Goal: Information Seeking & Learning: Learn about a topic

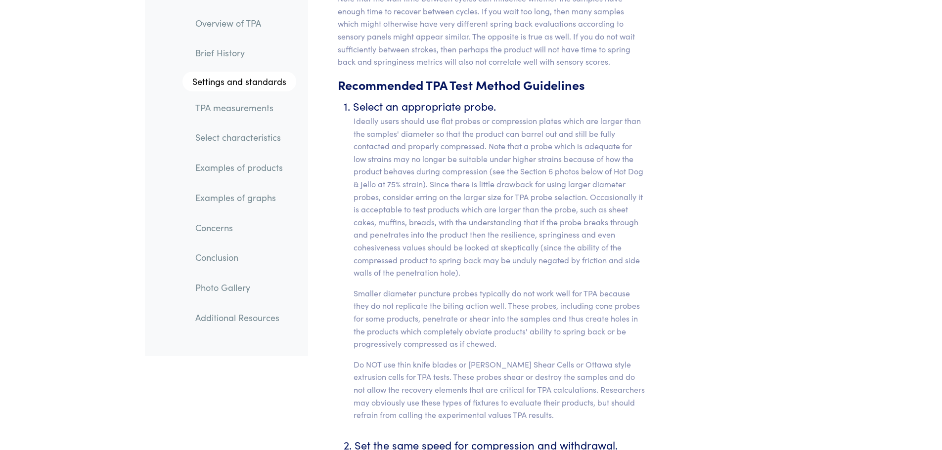
scroll to position [4104, 0]
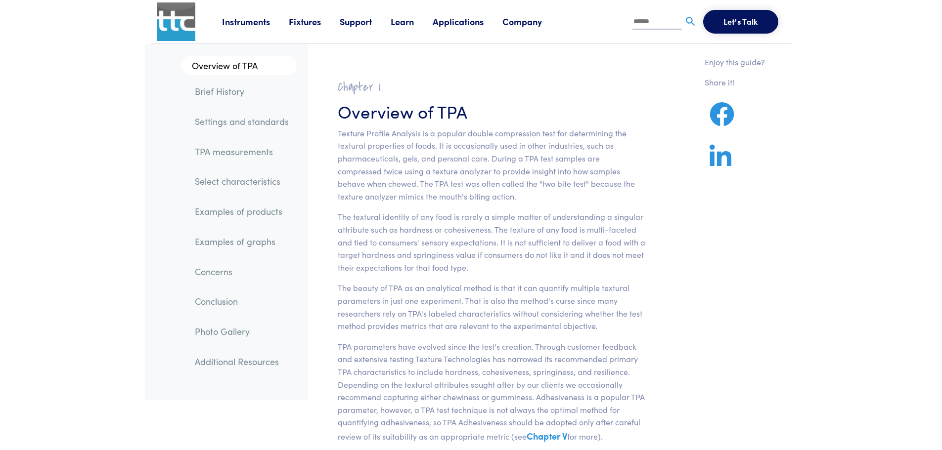
click at [257, 150] on link "TPA measurements" at bounding box center [242, 151] width 110 height 23
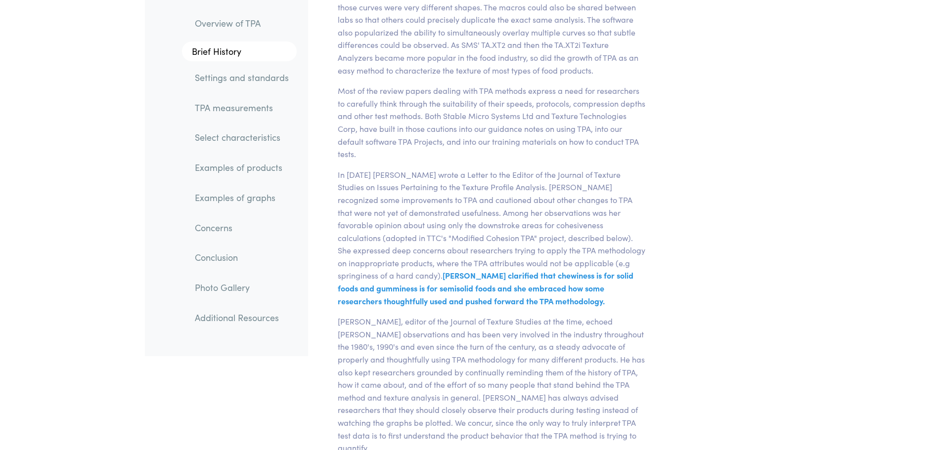
click at [261, 195] on link "Examples of graphs" at bounding box center [242, 197] width 110 height 23
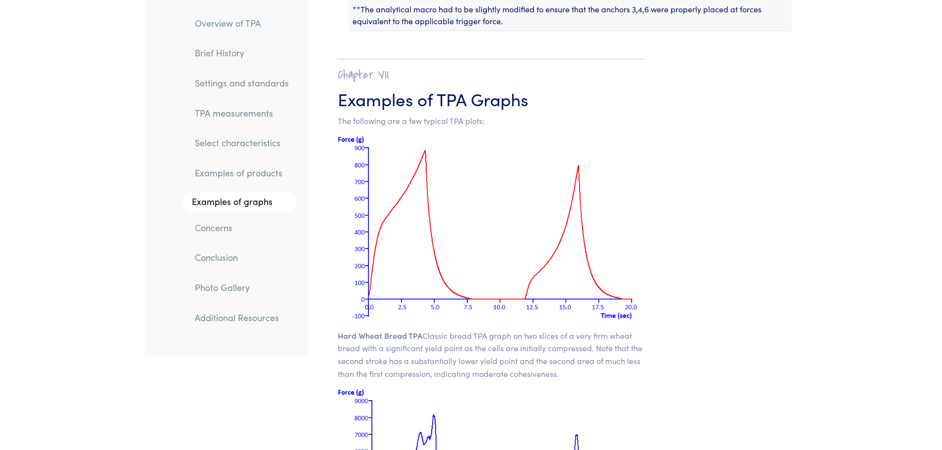
click at [261, 178] on link "Examples of products" at bounding box center [242, 173] width 110 height 23
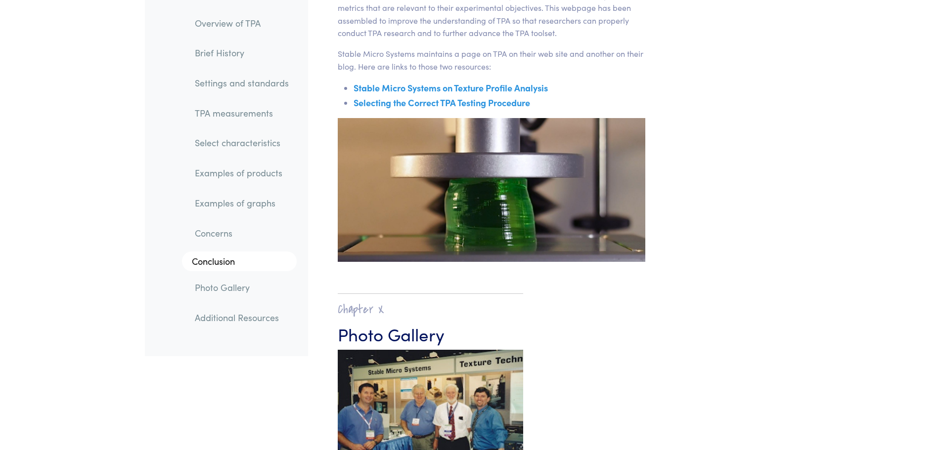
scroll to position [15734, 0]
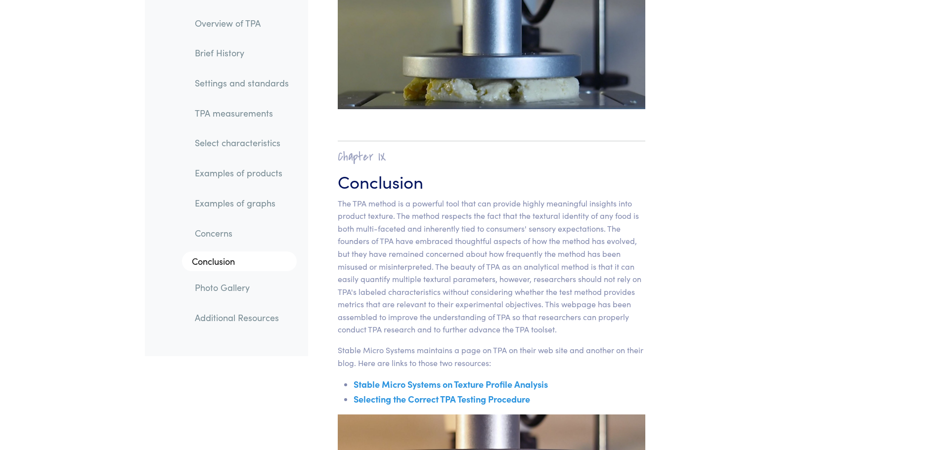
drag, startPoint x: 279, startPoint y: 10, endPoint x: 262, endPoint y: 19, distance: 19.0
click at [278, 11] on li "Overview of TPA" at bounding box center [234, 19] width 125 height 30
click at [262, 19] on link "Overview of TPA" at bounding box center [242, 23] width 110 height 23
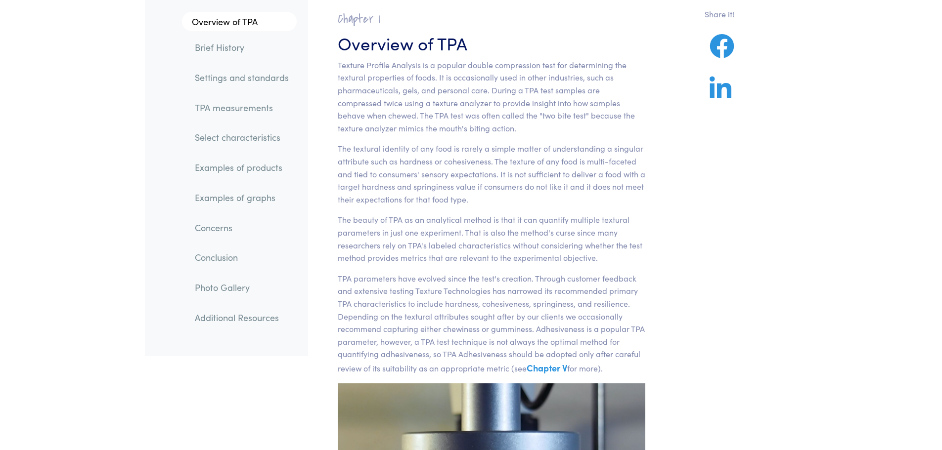
scroll to position [68, 0]
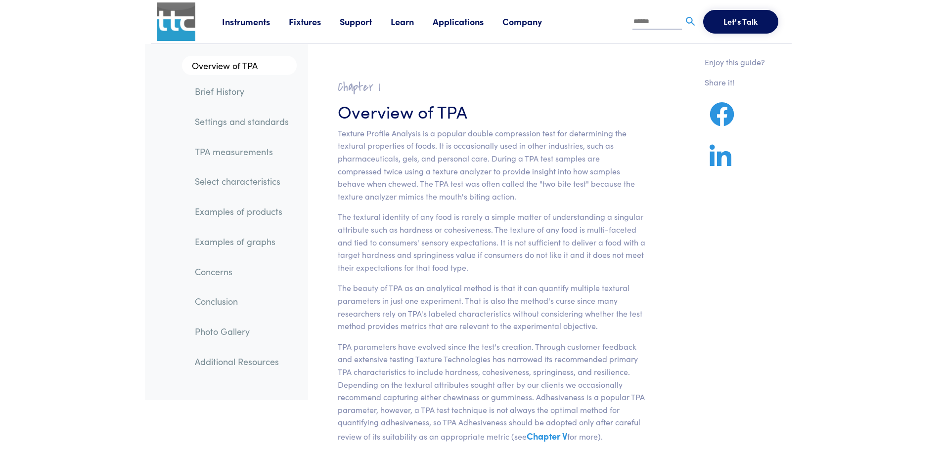
click at [235, 214] on link "Examples of products" at bounding box center [242, 211] width 110 height 23
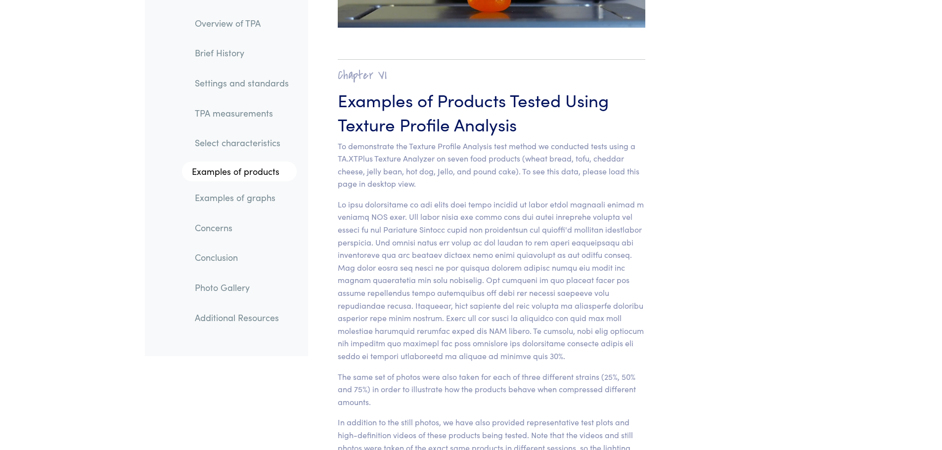
scroll to position [9752, 0]
drag, startPoint x: 572, startPoint y: 0, endPoint x: 596, endPoint y: 138, distance: 140.5
click at [596, 139] on p "To demonstrate the Texture Profile Analysis test method we conducted tests usin…" at bounding box center [492, 164] width 308 height 50
